Goal: Information Seeking & Learning: Learn about a topic

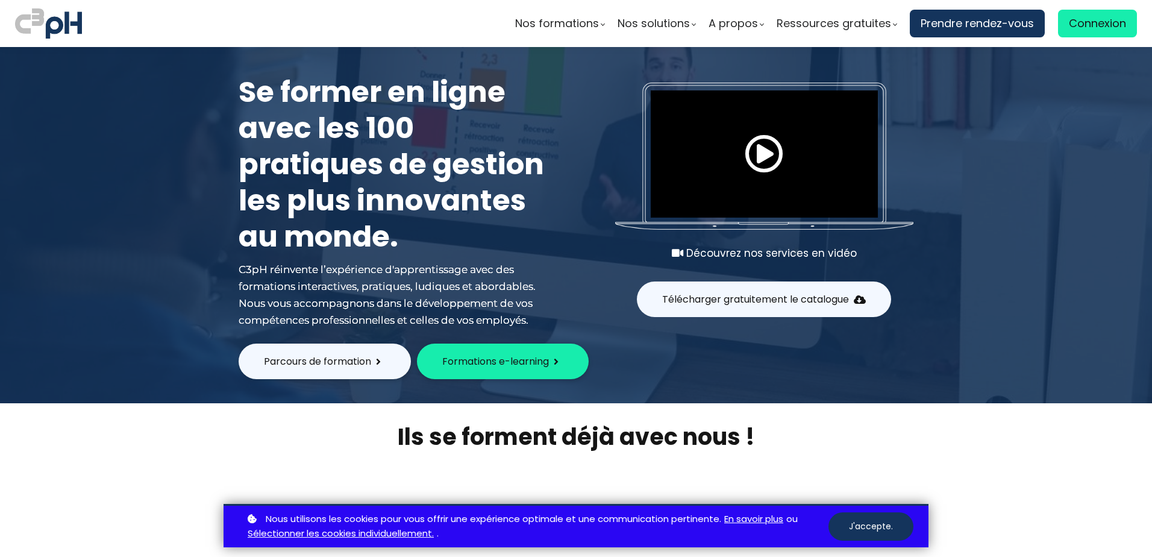
click at [522, 358] on span "Formations e-learning" at bounding box center [495, 361] width 107 height 15
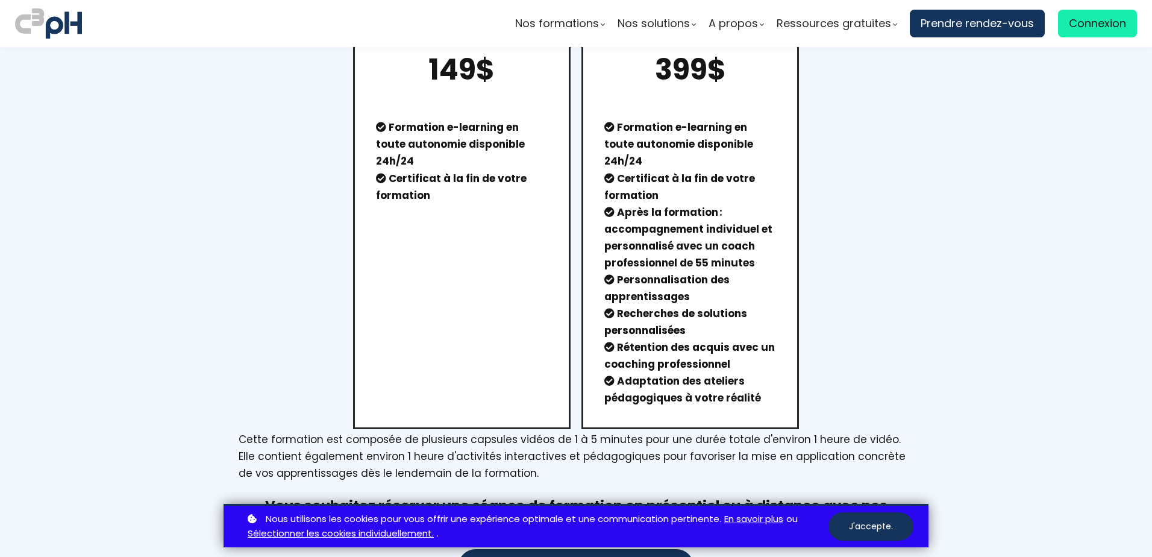
scroll to position [843, 0]
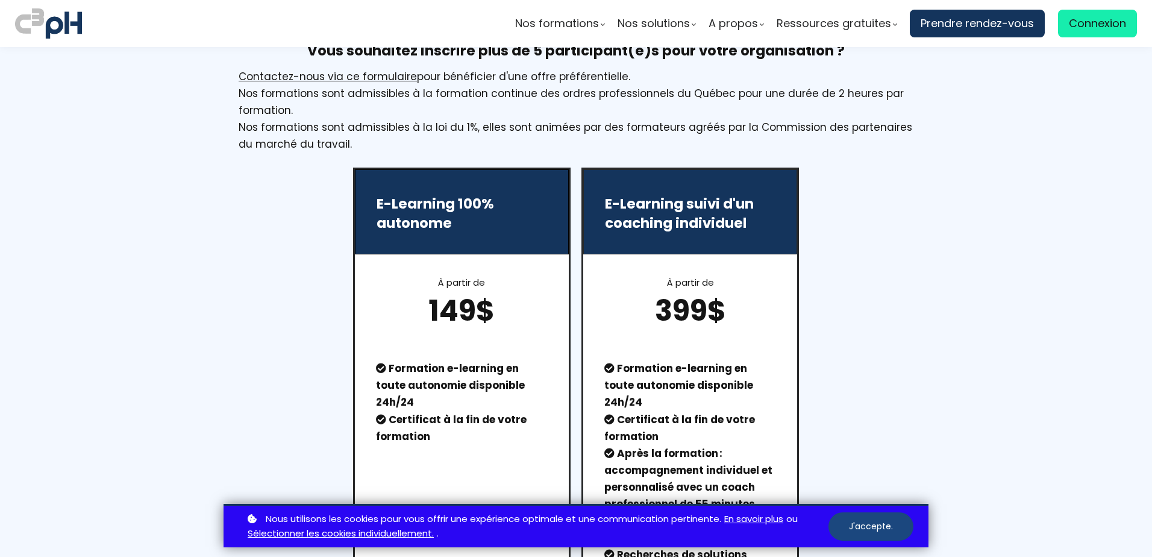
click at [892, 524] on button "J'accepte." at bounding box center [870, 526] width 85 height 28
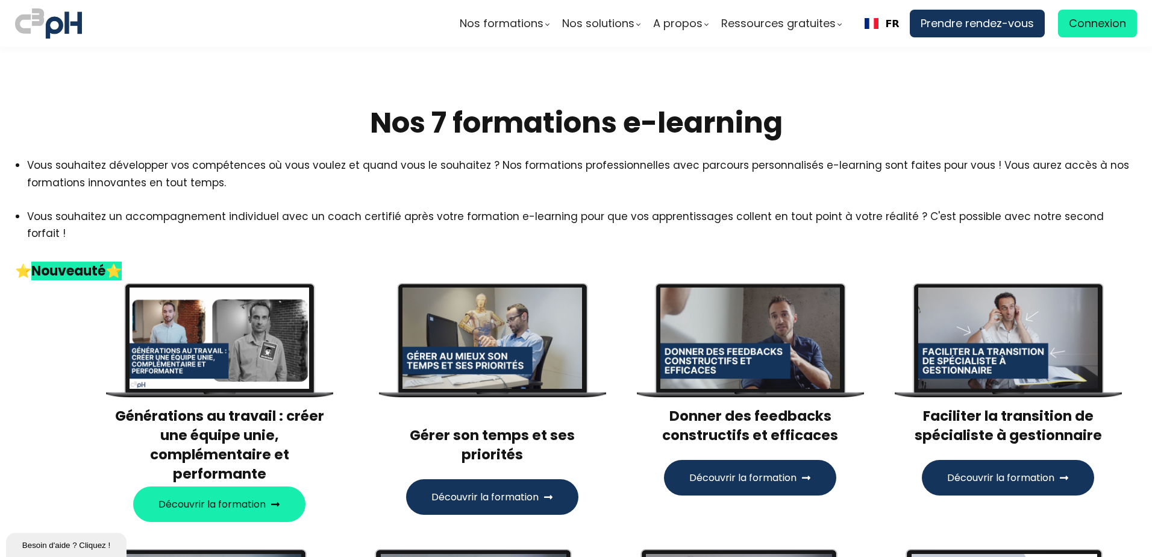
scroll to position [0, 0]
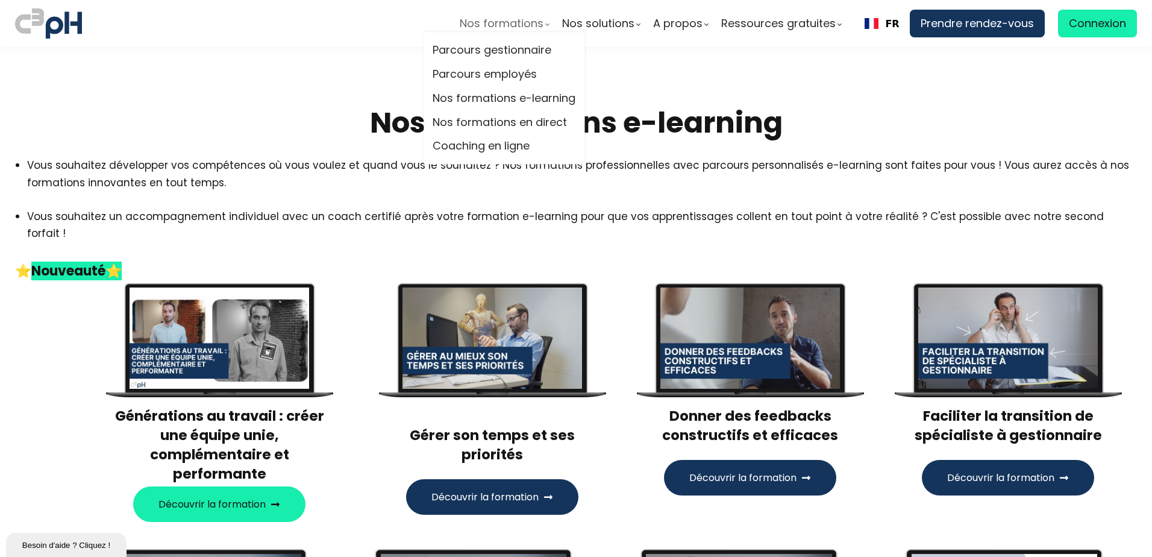
click at [548, 22] on div "Nos formations" at bounding box center [504, 23] width 89 height 18
click at [514, 51] on link "Parcours gestionnaire" at bounding box center [504, 51] width 143 height 18
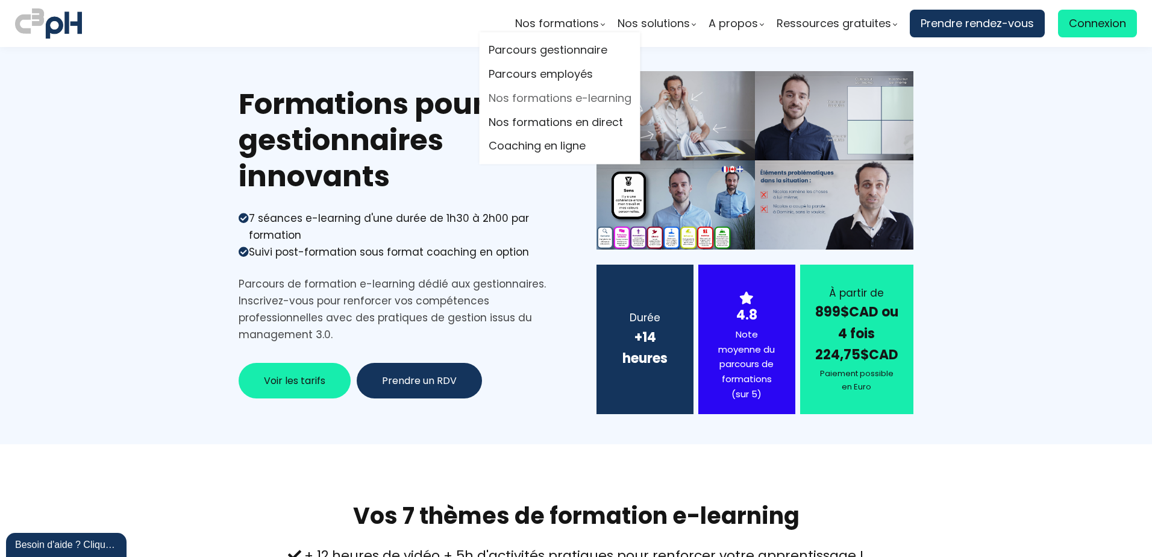
click at [553, 95] on link "Nos formations e-learning" at bounding box center [560, 98] width 143 height 18
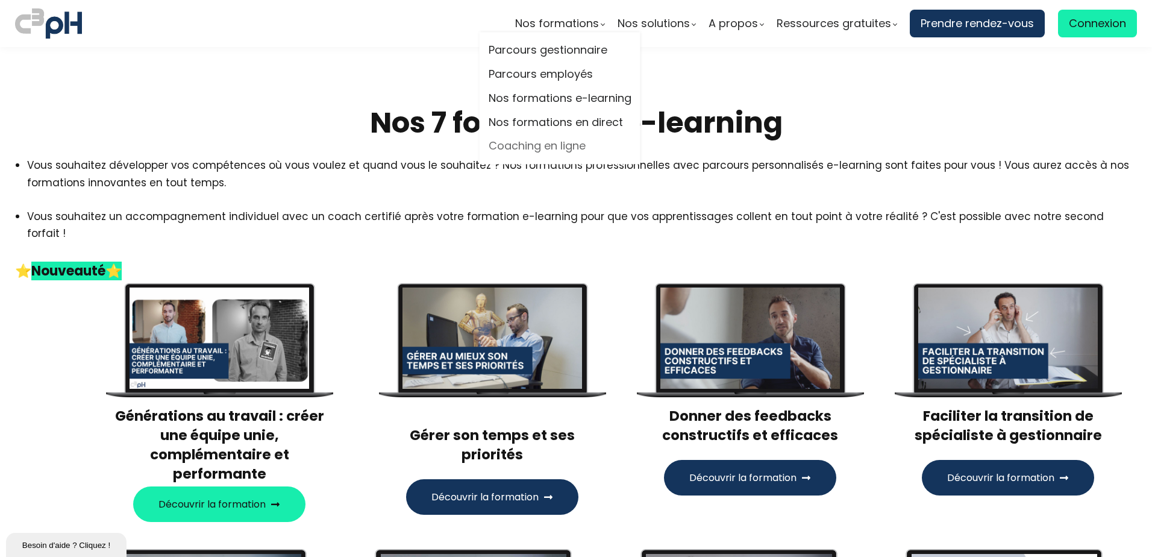
click at [560, 142] on link "Coaching en ligne" at bounding box center [560, 146] width 143 height 18
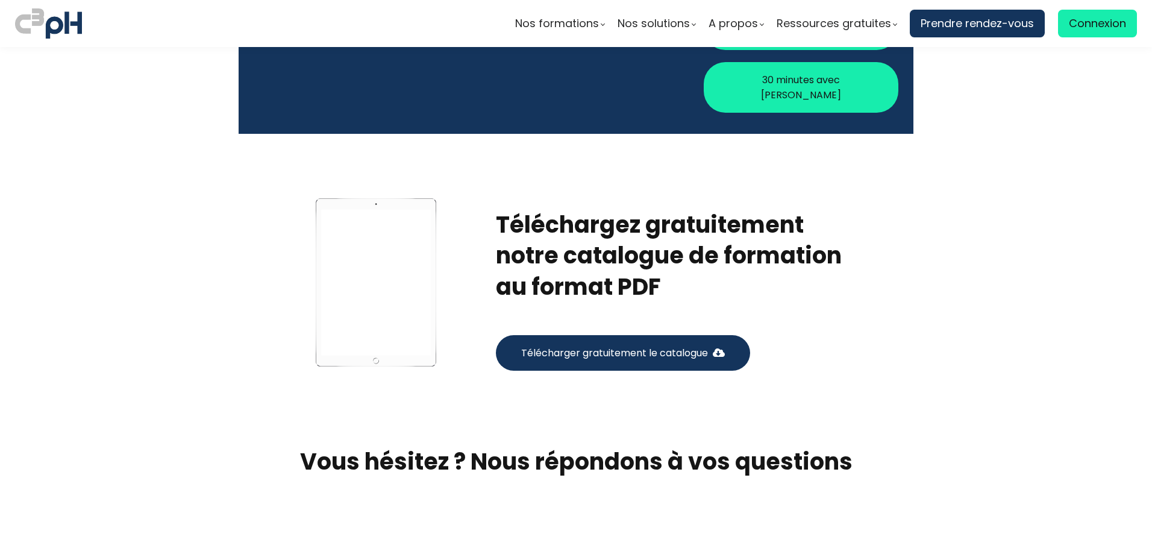
scroll to position [2048, 0]
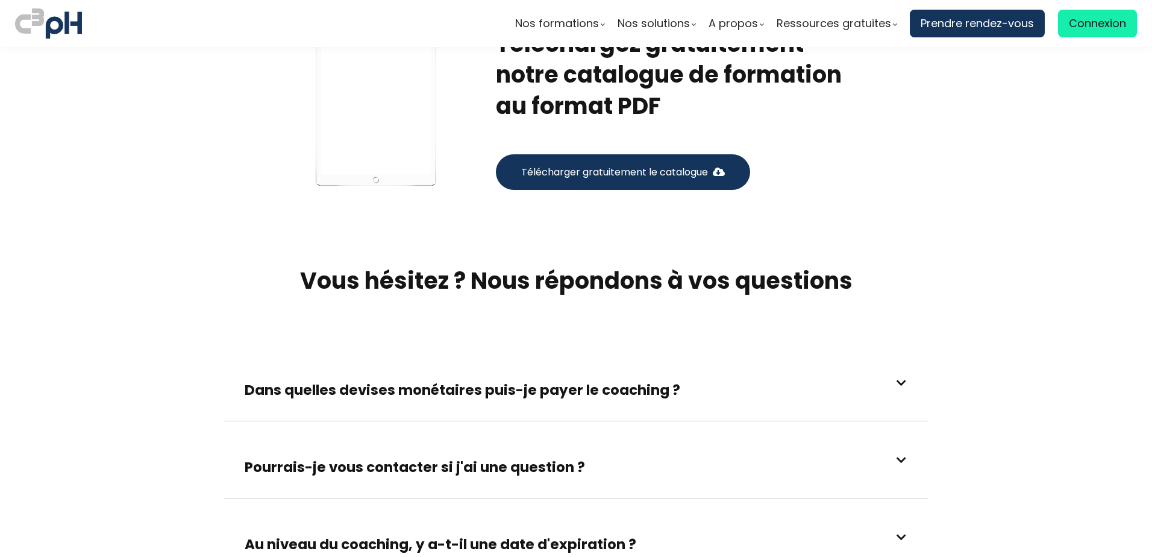
click at [591, 164] on span "Télécharger gratuitement le catalogue" at bounding box center [614, 171] width 187 height 15
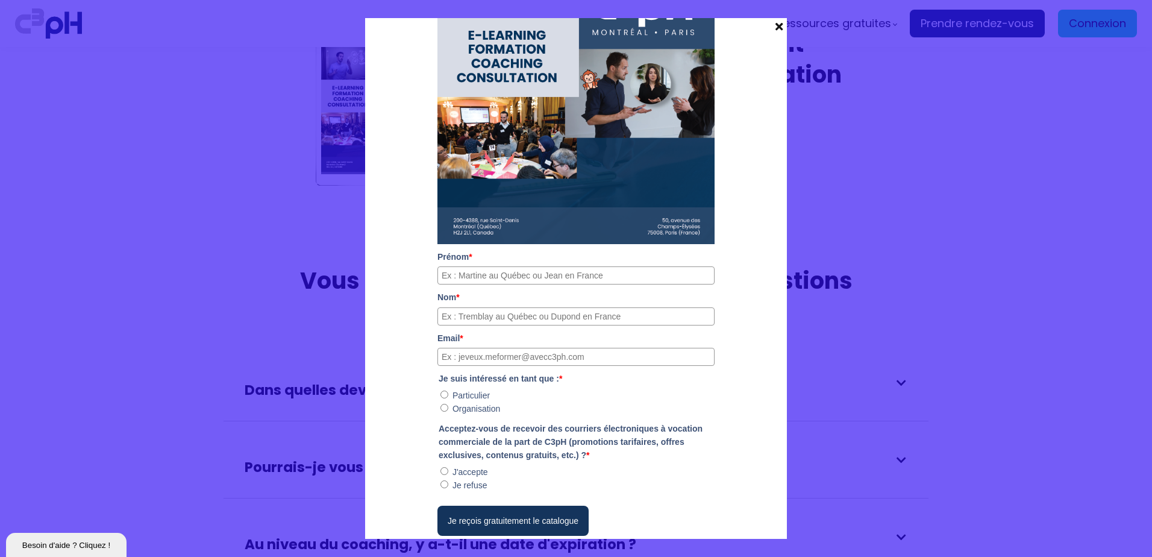
scroll to position [190, 0]
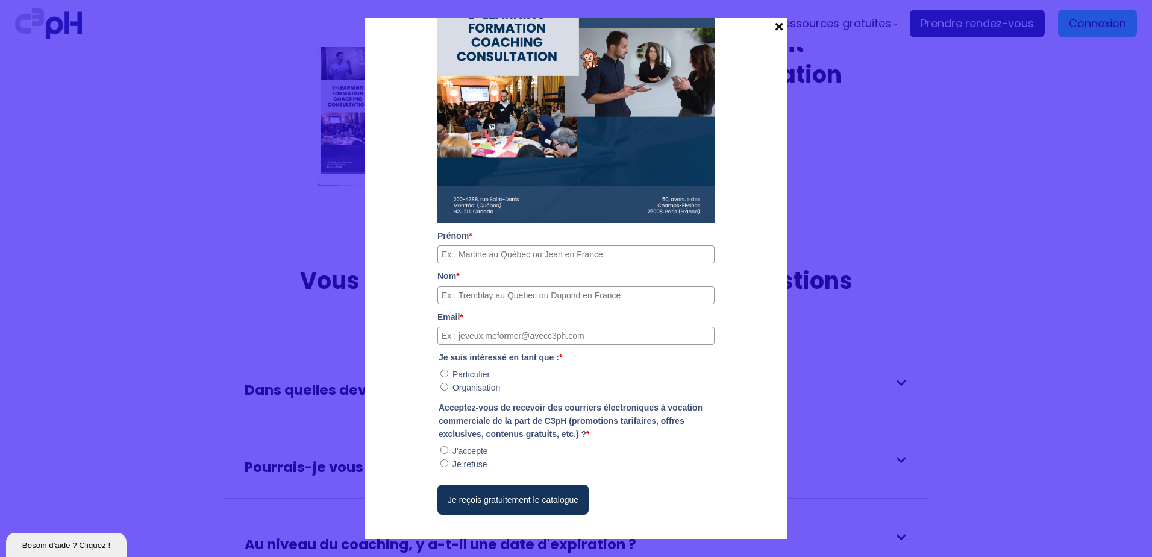
click at [778, 27] on span at bounding box center [779, 26] width 16 height 17
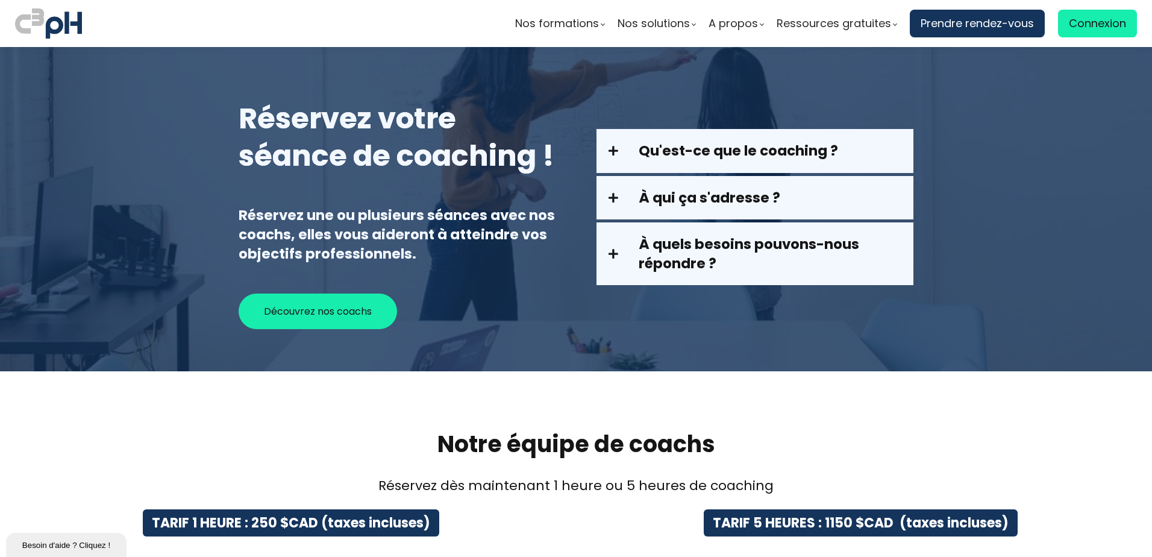
scroll to position [0, 0]
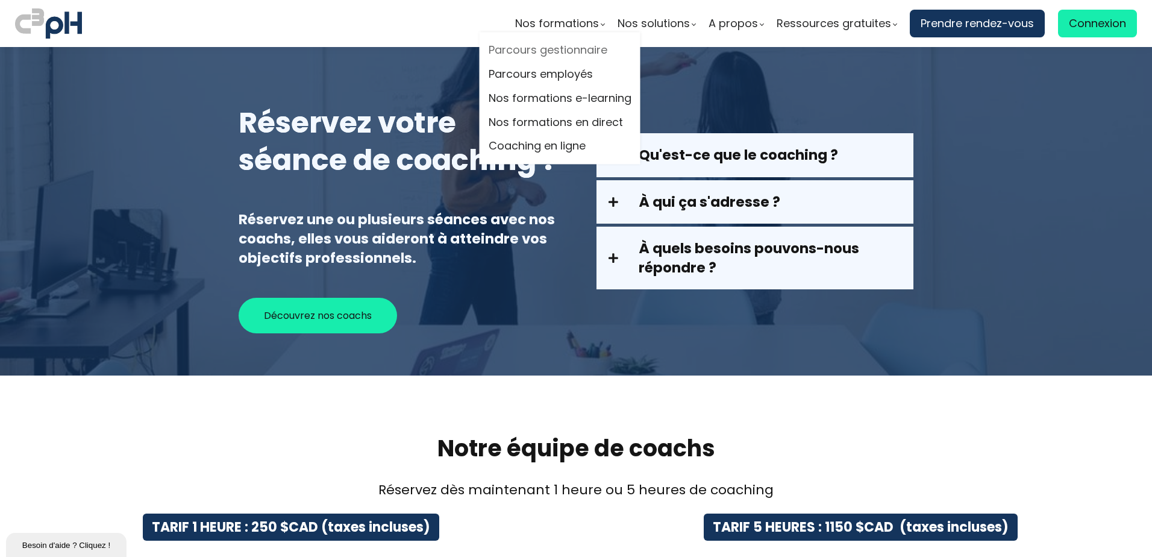
click at [531, 51] on link "Parcours gestionnaire" at bounding box center [560, 51] width 143 height 18
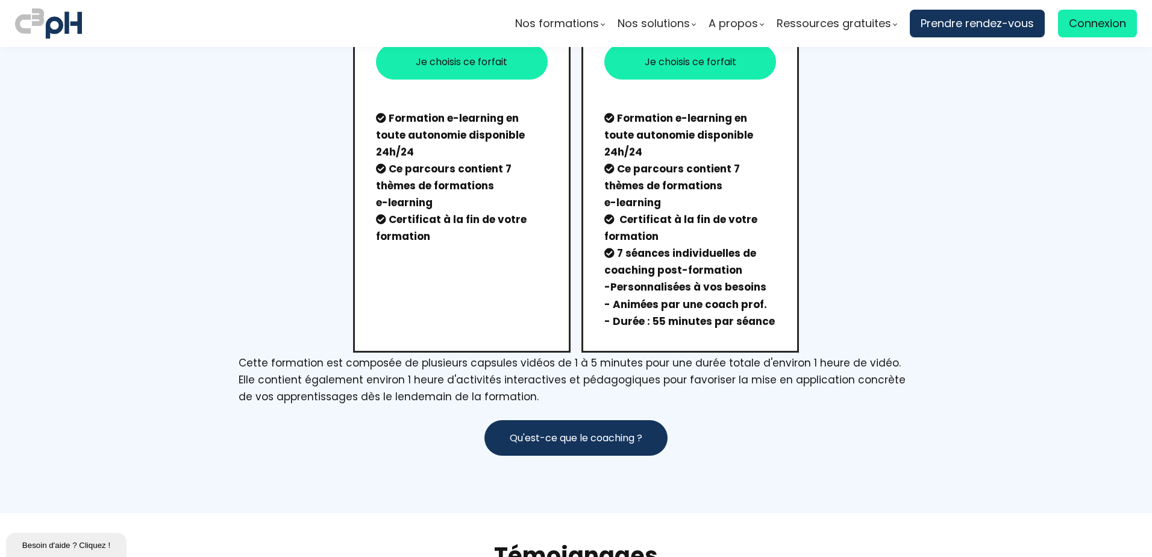
scroll to position [1446, 0]
